Goal: Navigation & Orientation: Understand site structure

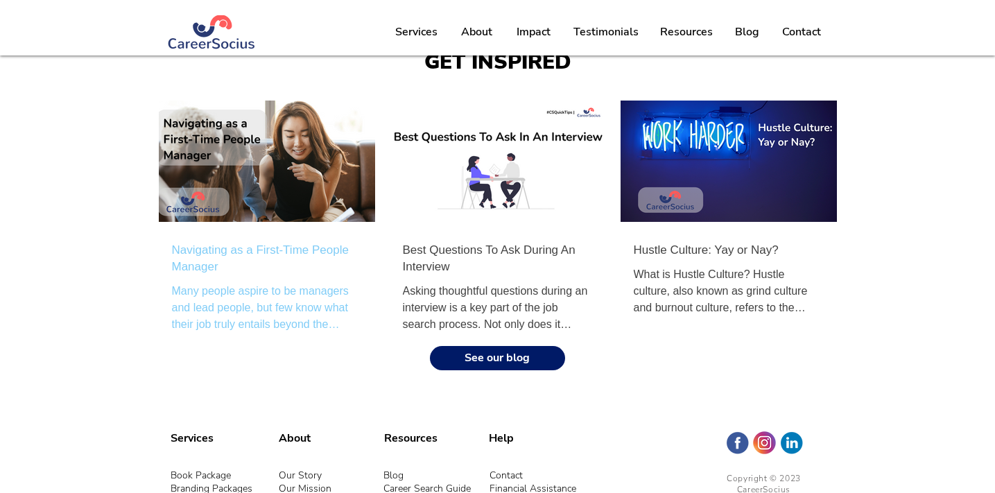
scroll to position [2383, 0]
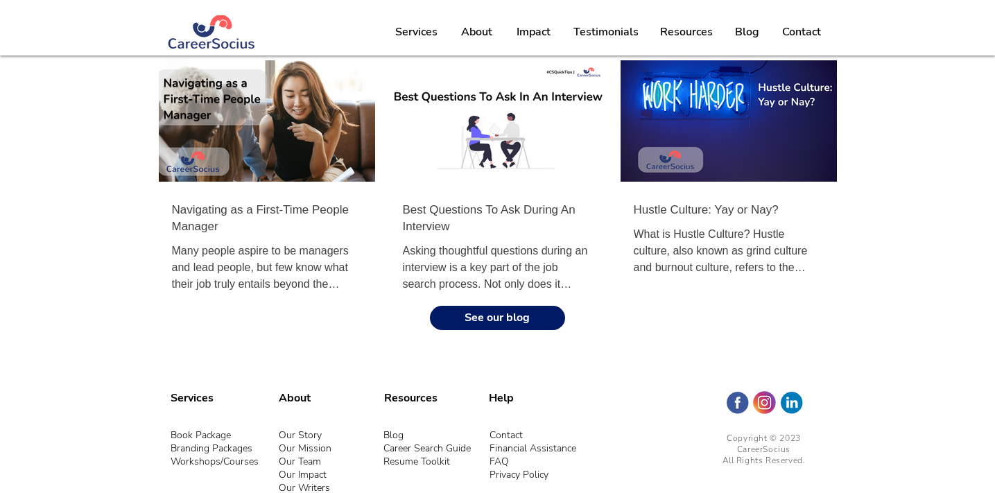
click at [286, 429] on link "Our Story" at bounding box center [300, 435] width 43 height 13
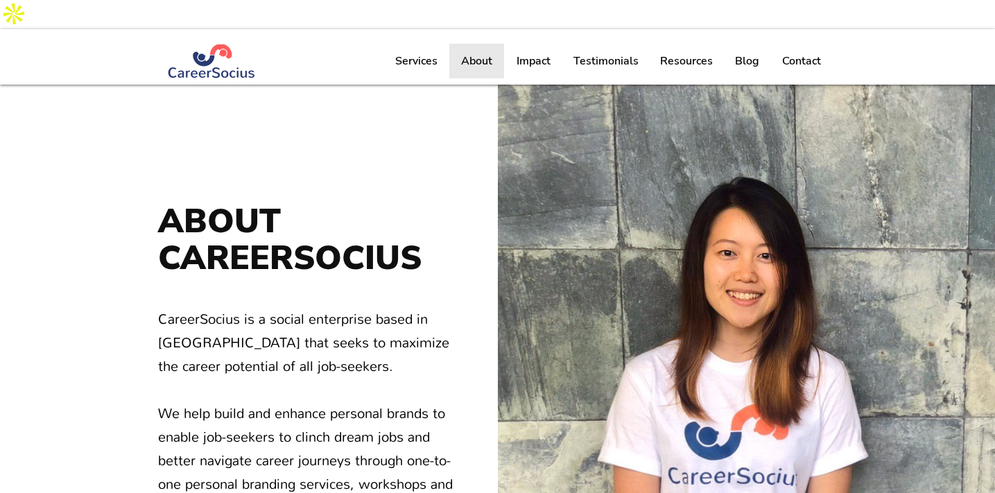
click at [481, 44] on p "About" at bounding box center [476, 61] width 45 height 35
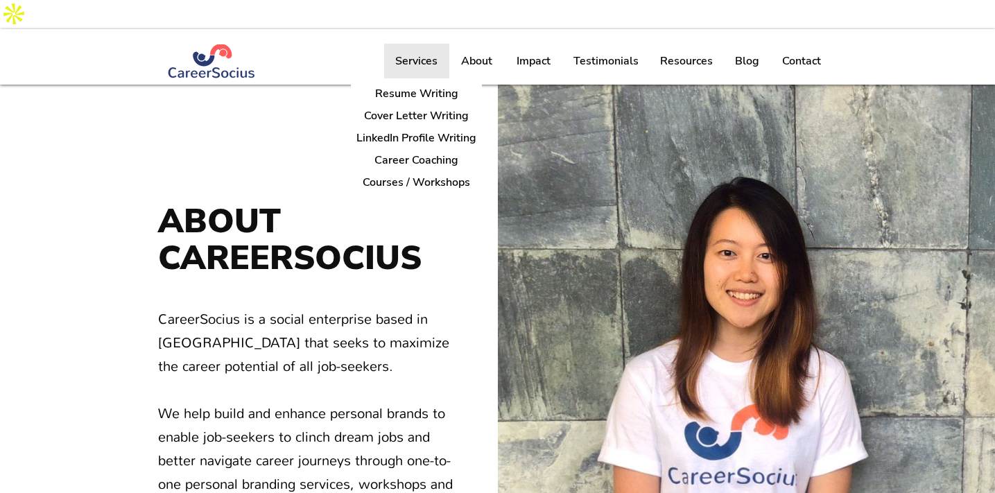
scroll to position [1, 0]
click at [413, 43] on p "Services" at bounding box center [416, 60] width 56 height 35
